Goal: Check status: Check status

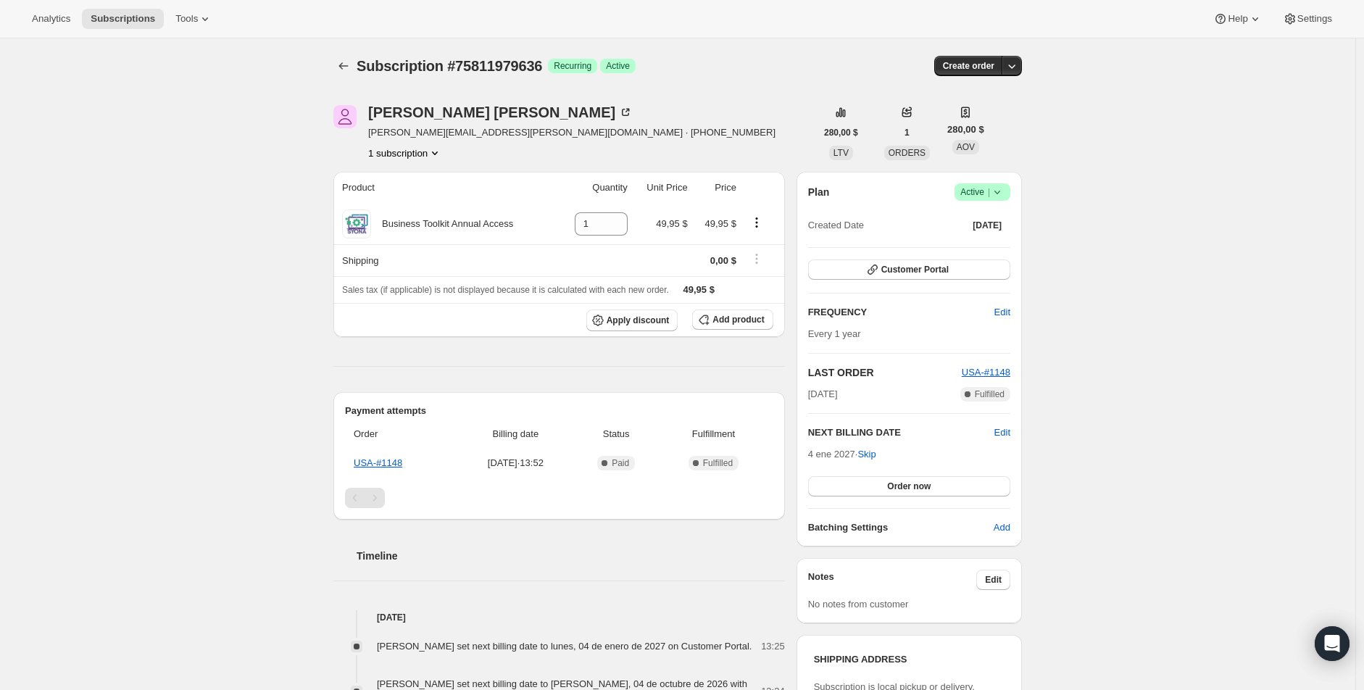
click at [442, 158] on icon "Product actions" at bounding box center [435, 153] width 14 height 14
drag, startPoint x: 560, startPoint y: 65, endPoint x: 459, endPoint y: 67, distance: 100.8
click at [459, 67] on div "Subscription #75811979636 Logrado Recurring Logrado Active" at bounding box center [567, 66] width 420 height 20
copy span "75811979636"
